Goal: Ask a question

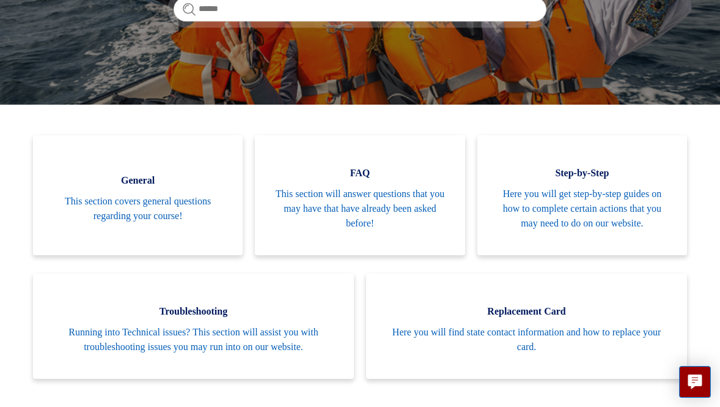
scroll to position [220, 0]
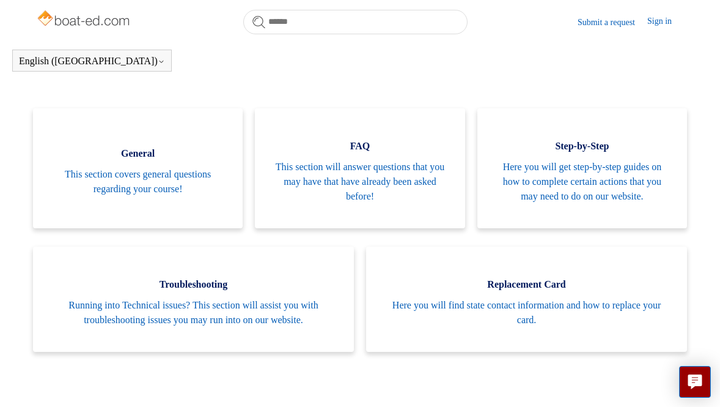
click at [590, 19] on link "Submit a request" at bounding box center [613, 22] width 70 height 13
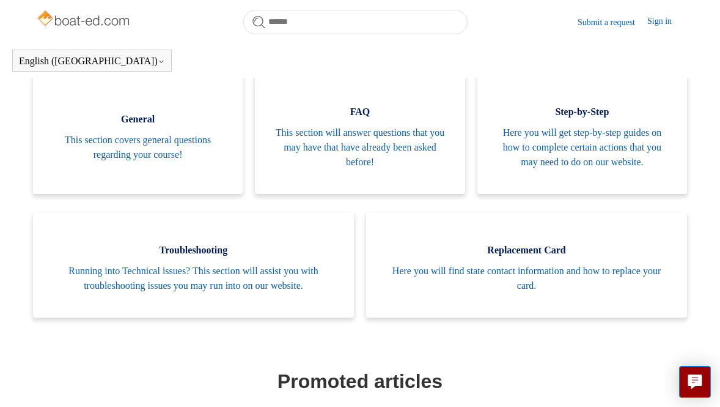
scroll to position [210, 0]
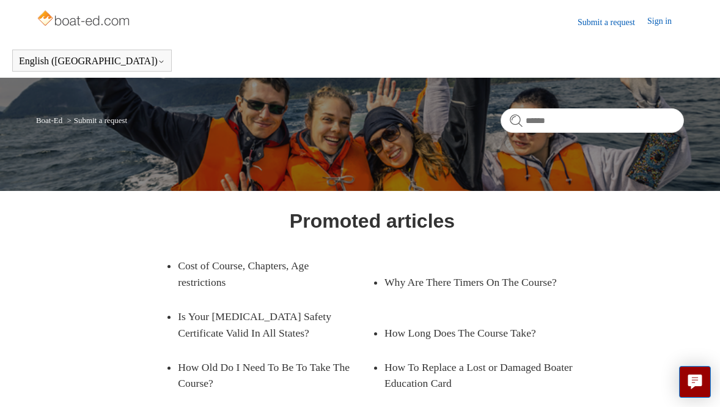
scroll to position [24, 0]
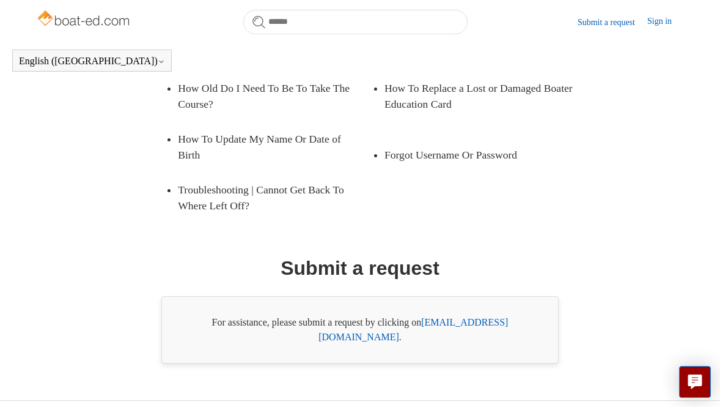
click at [264, 351] on div "For assistance, please submit a request by clicking on [EMAIL_ADDRESS][DOMAIN_N…" at bounding box center [360, 329] width 398 height 67
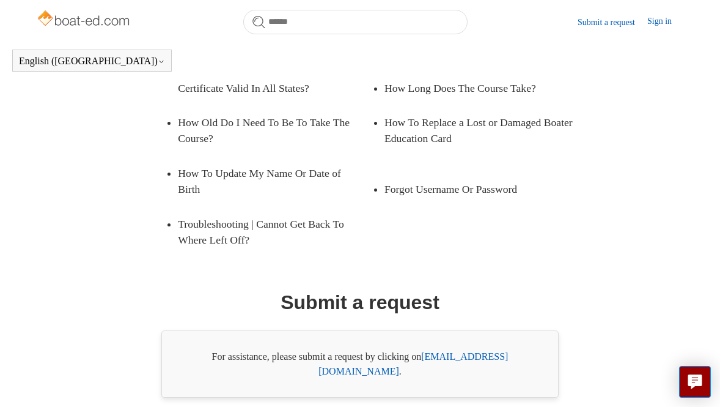
click at [353, 294] on h1 "Submit a request" at bounding box center [360, 301] width 159 height 29
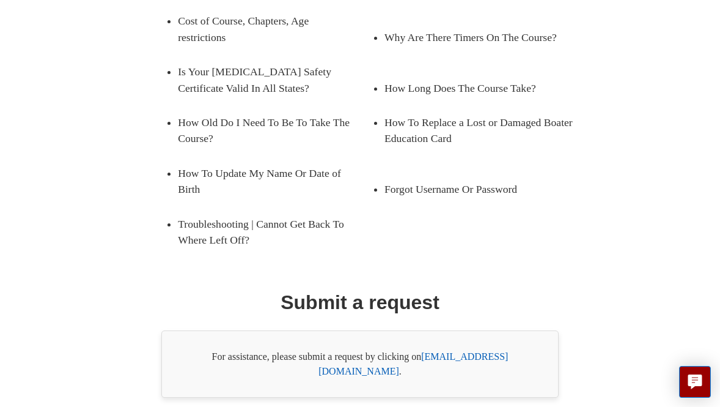
scroll to position [210, 0]
